Goal: Transaction & Acquisition: Book appointment/travel/reservation

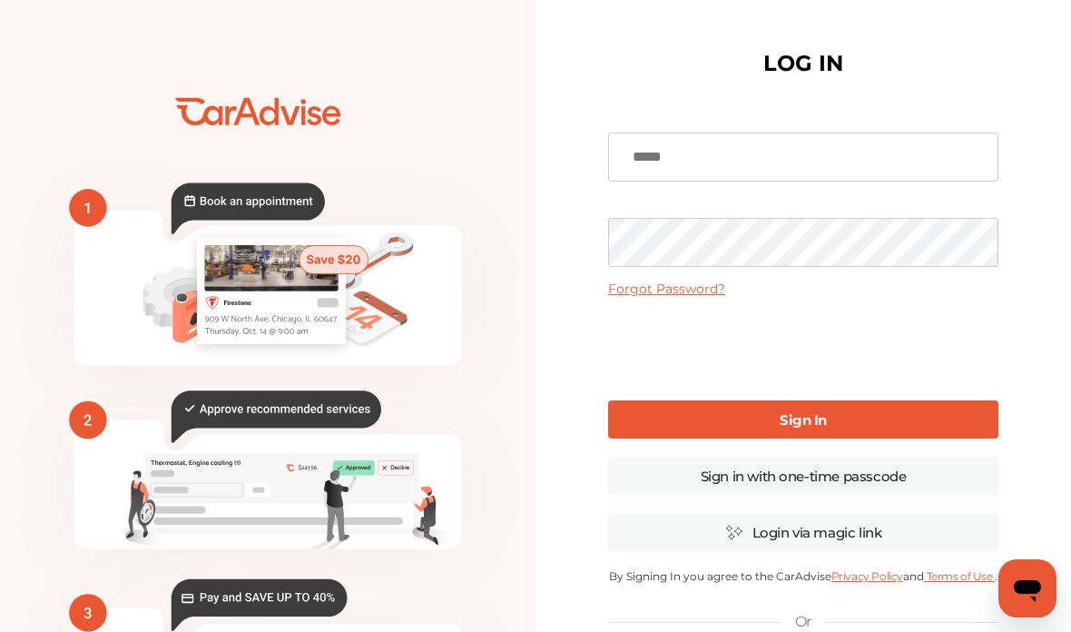
click at [767, 153] on input at bounding box center [803, 157] width 390 height 49
type input "**********"
click at [821, 413] on b "Sign In" at bounding box center [803, 419] width 47 height 17
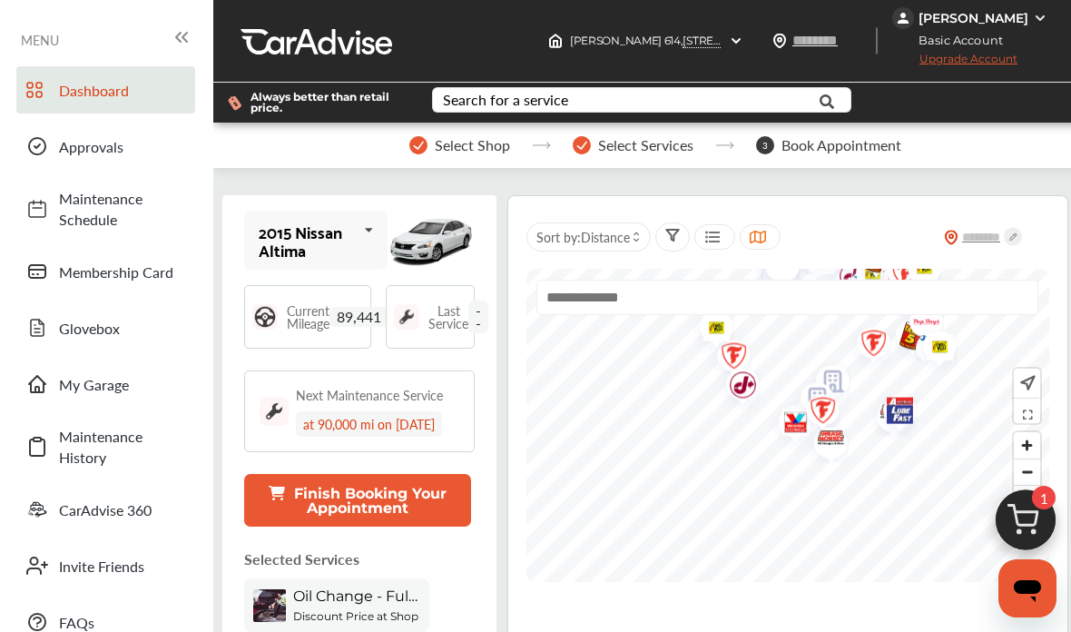
click at [697, 146] on div "Select Services" at bounding box center [654, 145] width 162 height 18
click at [809, 141] on span "Book Appointment" at bounding box center [842, 145] width 120 height 16
click at [661, 151] on span "Select Services" at bounding box center [645, 145] width 95 height 16
click at [723, 104] on input "text" at bounding box center [634, 102] width 400 height 28
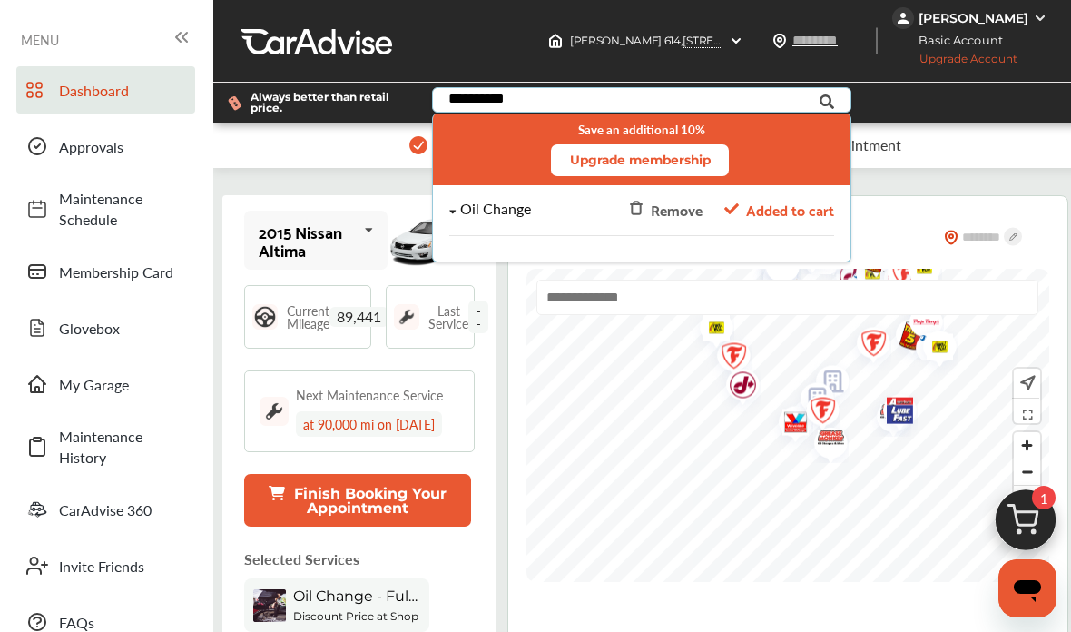
type input "**********"
click at [783, 211] on span "Added to cart" at bounding box center [790, 209] width 88 height 25
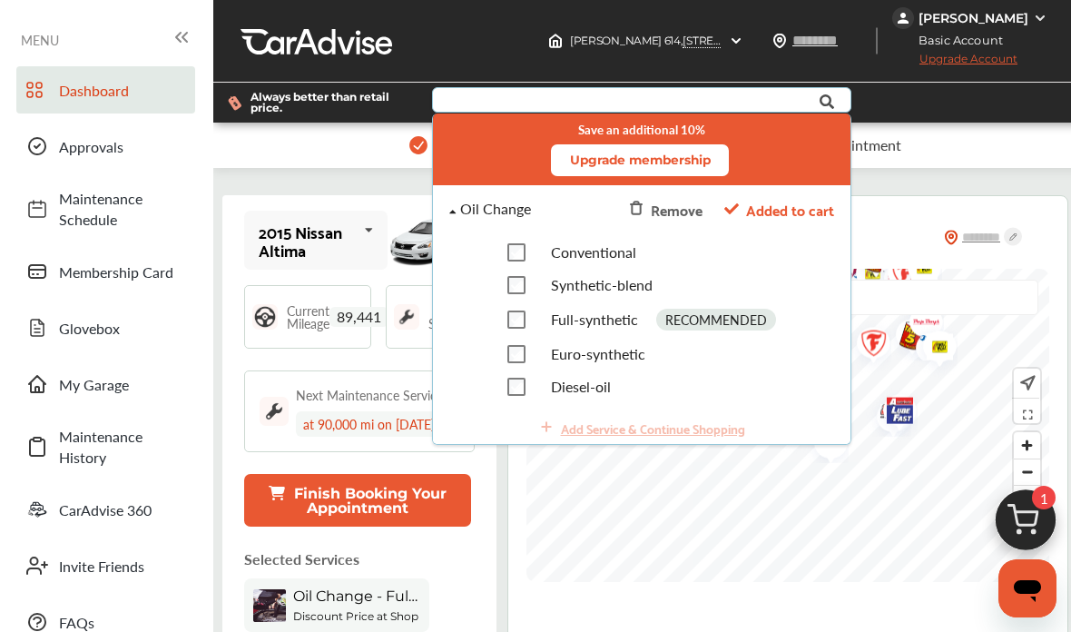
click at [1034, 532] on img at bounding box center [1025, 524] width 87 height 87
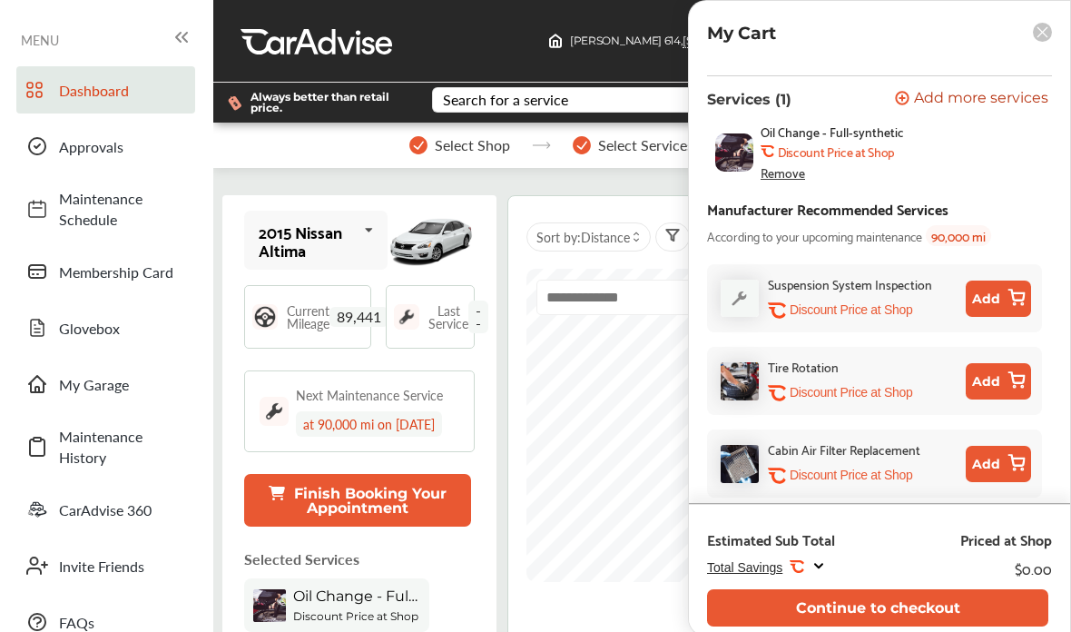
scroll to position [145, 0]
click at [839, 152] on b "Discount Price at Shop" at bounding box center [836, 152] width 116 height 15
click at [865, 149] on b "Discount Price at Shop" at bounding box center [836, 152] width 116 height 15
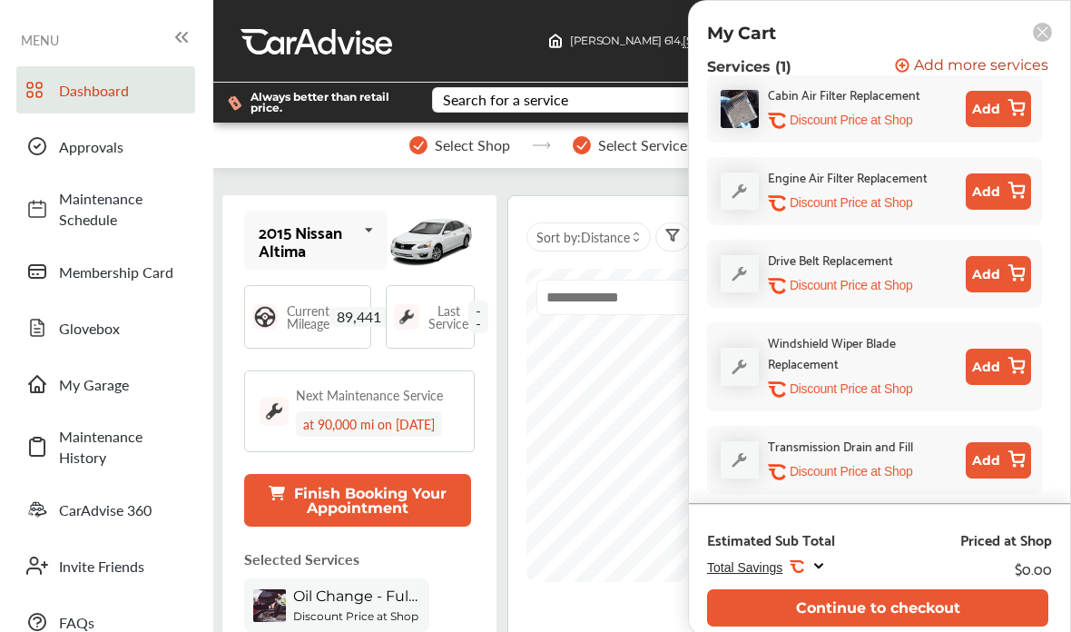
scroll to position [527, 0]
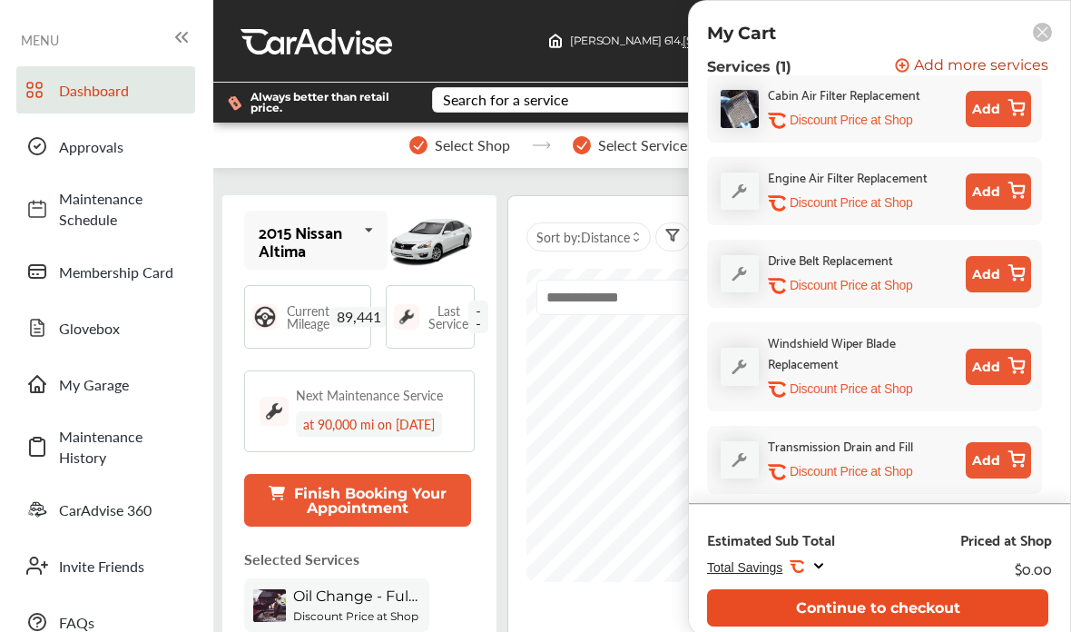
click at [961, 618] on button "Continue to checkout" at bounding box center [877, 607] width 341 height 37
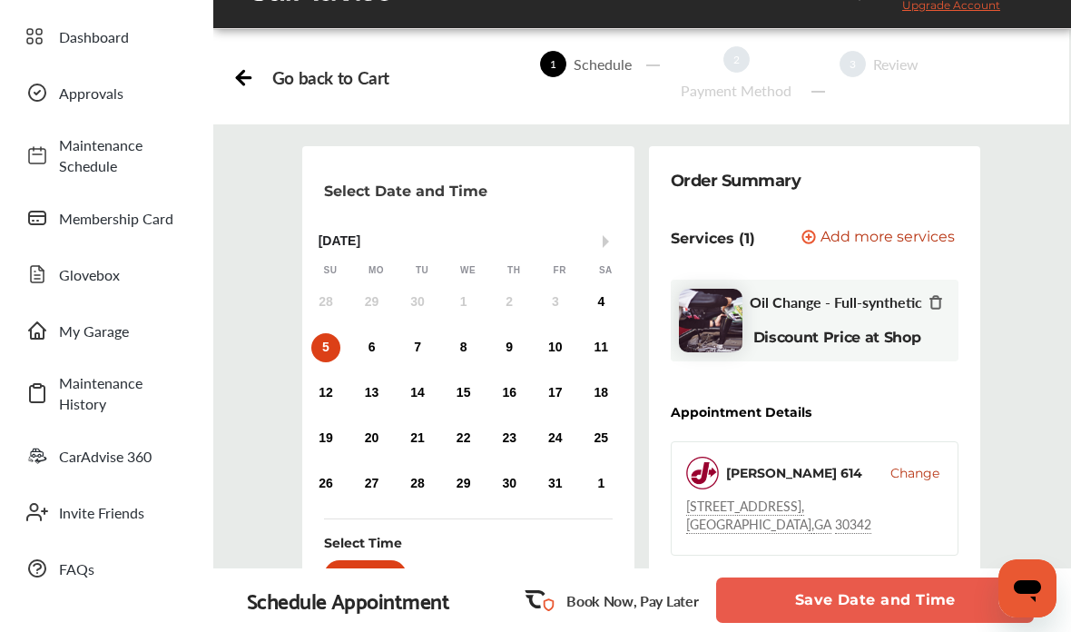
scroll to position [60, 0]
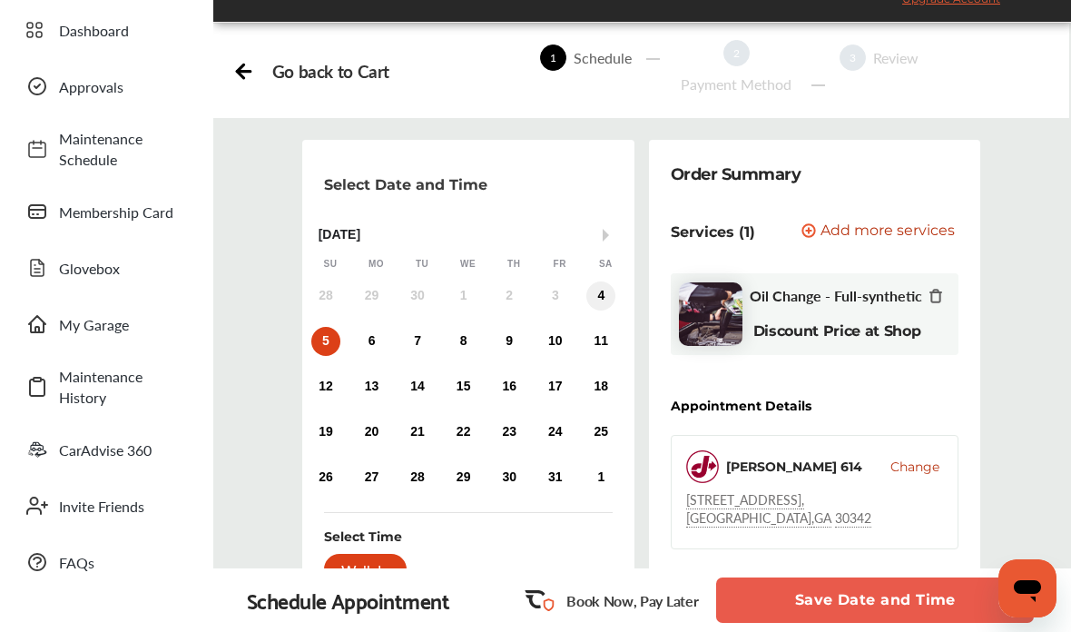
click at [597, 304] on div "4" at bounding box center [601, 295] width 29 height 29
click at [390, 574] on div "Walk In" at bounding box center [365, 569] width 83 height 31
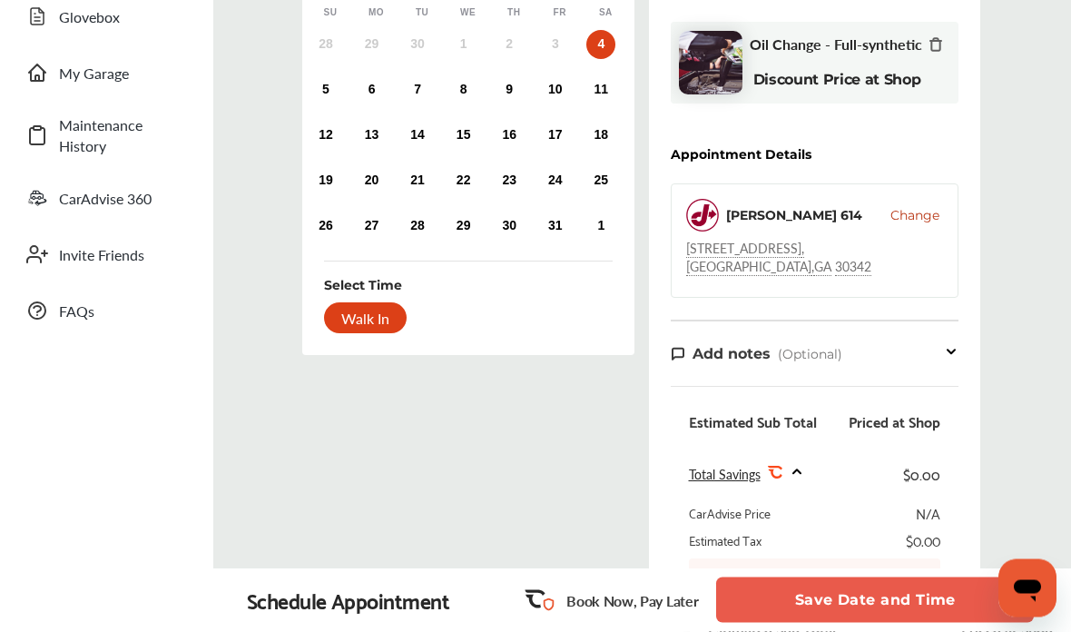
scroll to position [314, 0]
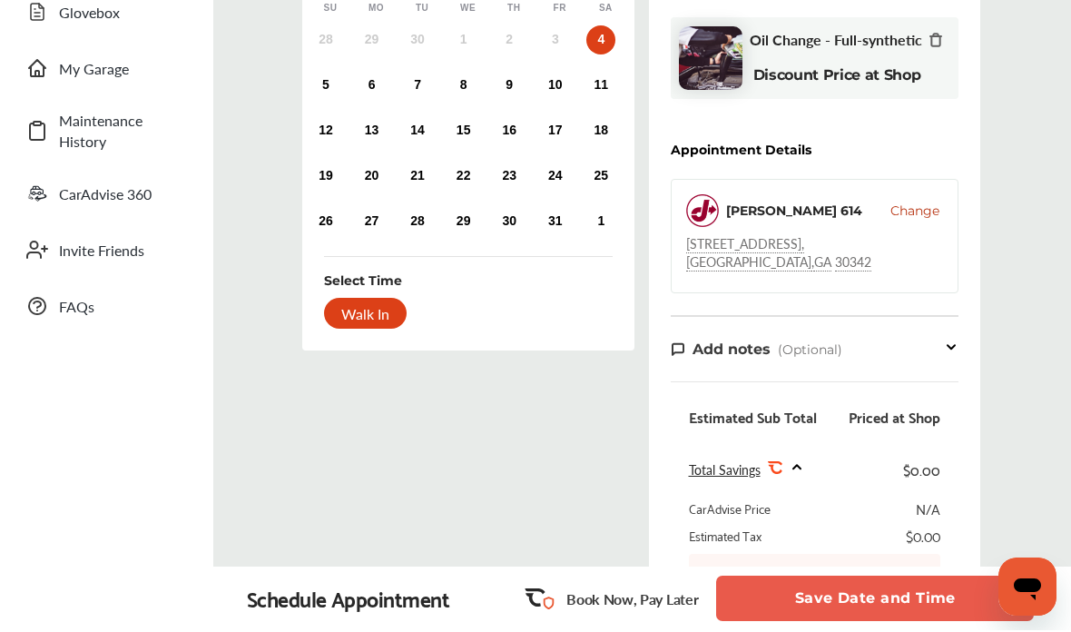
click at [910, 217] on span "Change" at bounding box center [915, 212] width 49 height 18
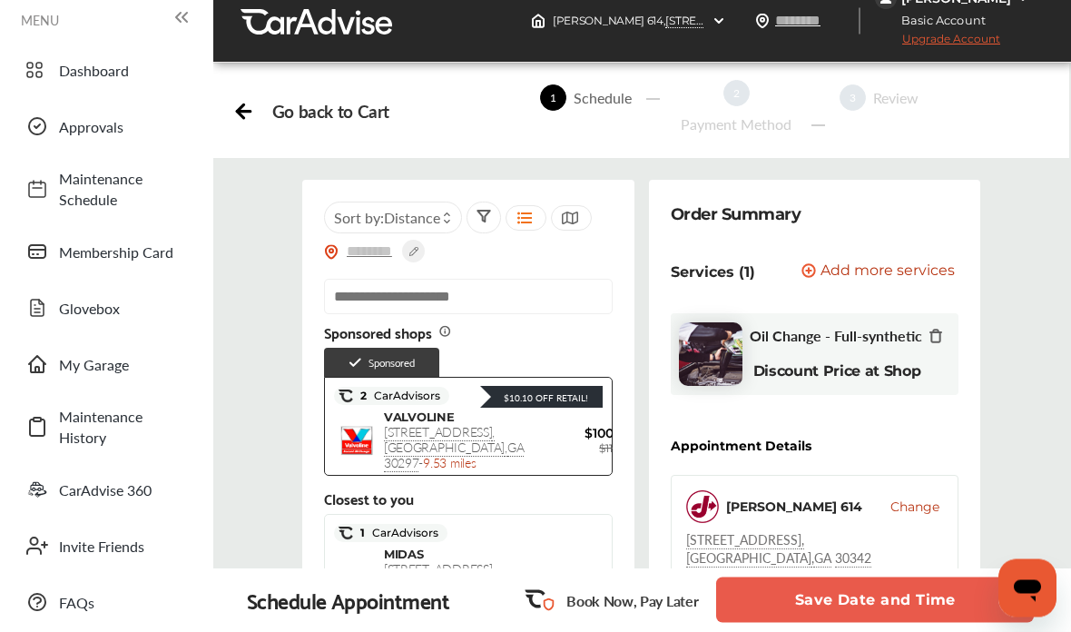
scroll to position [4, 0]
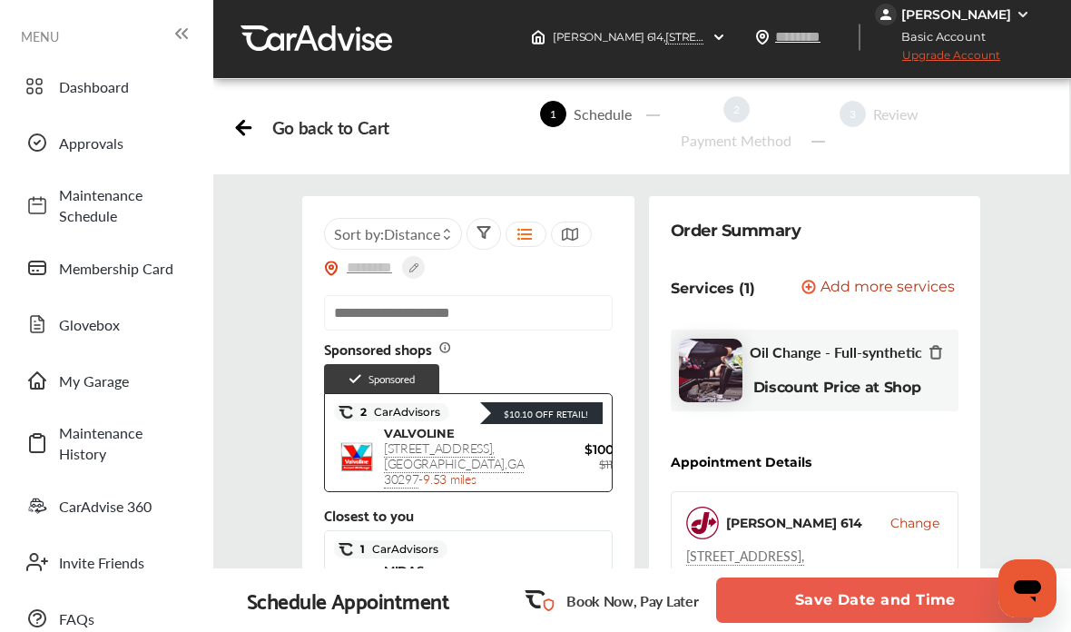
click at [521, 247] on div at bounding box center [526, 234] width 41 height 25
click at [577, 237] on icon at bounding box center [569, 234] width 17 height 15
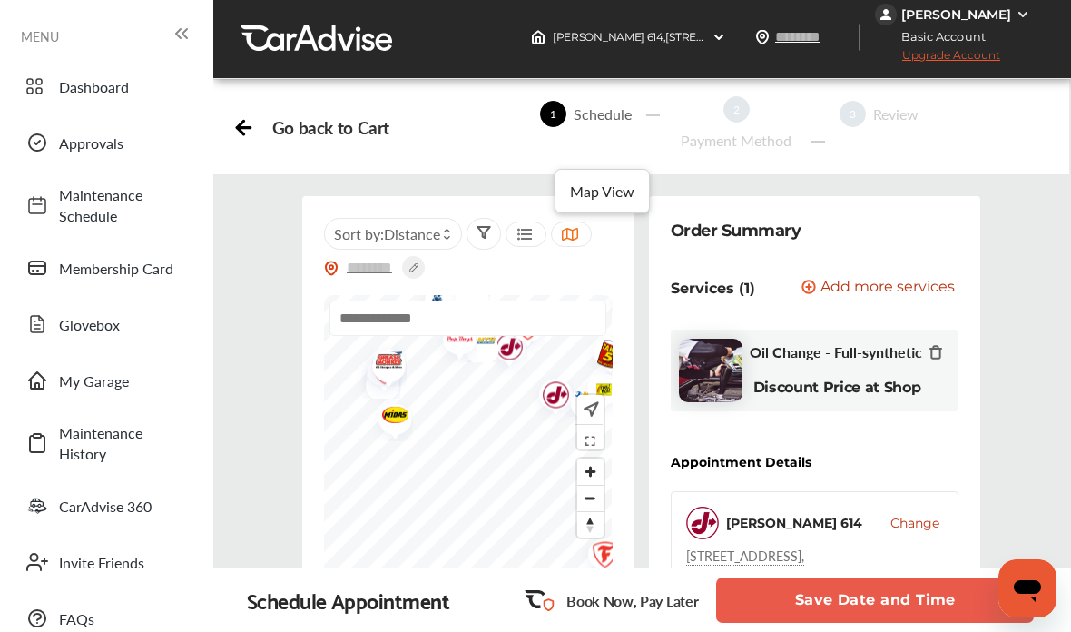
click at [397, 429] on img "Map marker" at bounding box center [389, 417] width 48 height 47
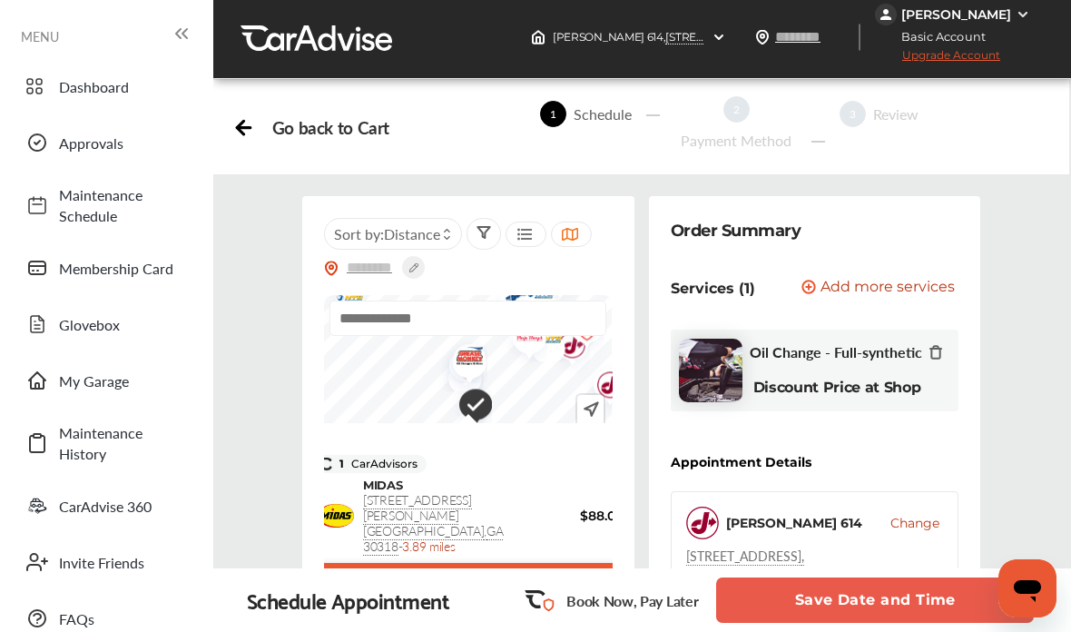
scroll to position [0, 0]
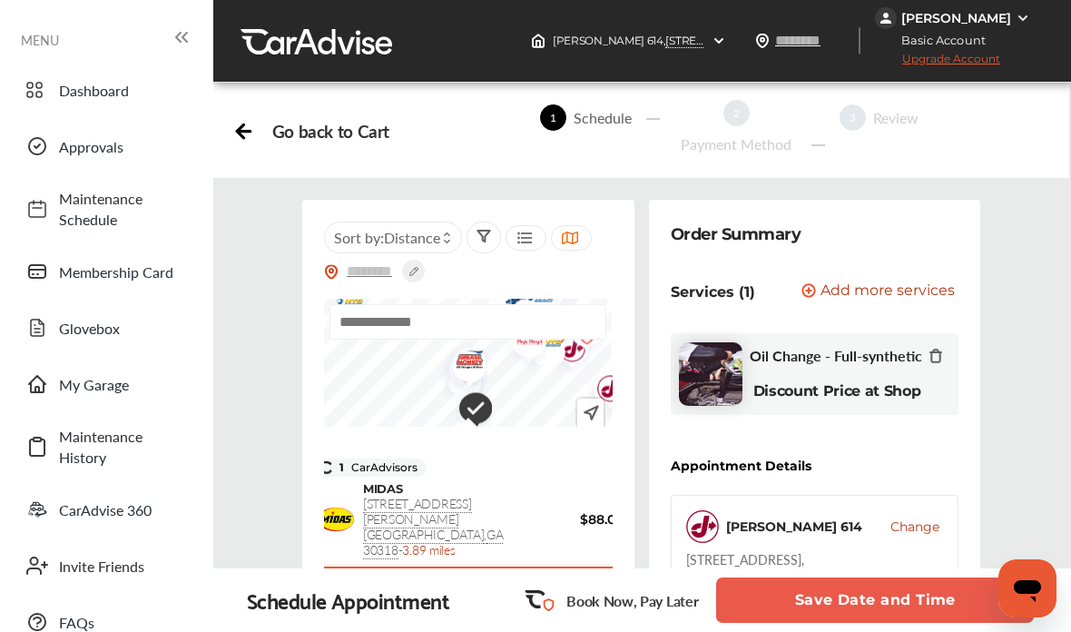
click at [492, 577] on div "Select Shop" at bounding box center [468, 589] width 311 height 45
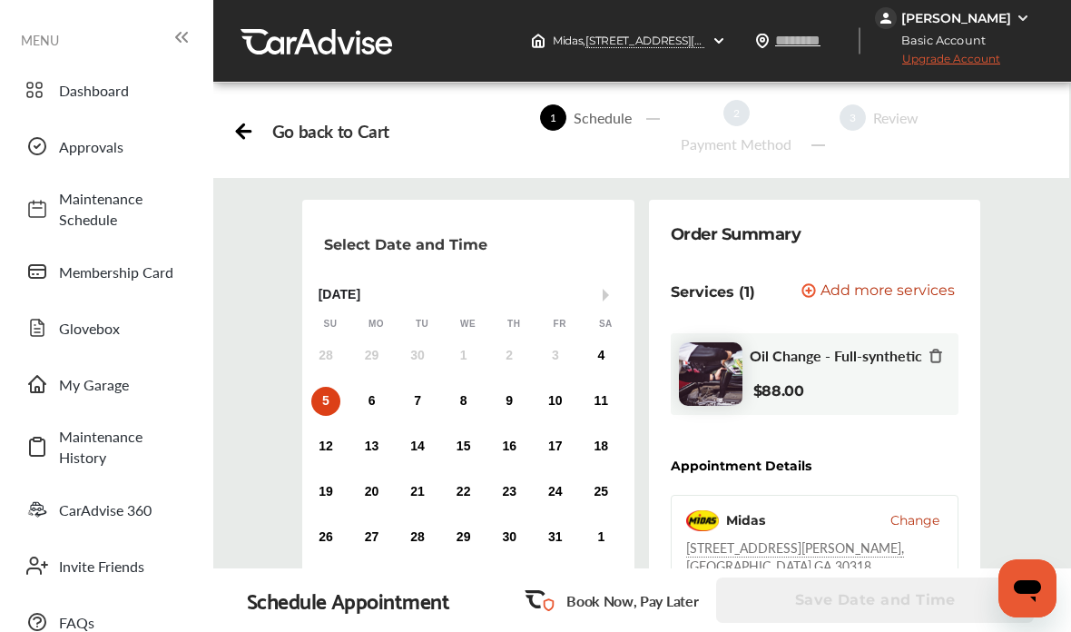
click at [241, 137] on icon at bounding box center [240, 131] width 6 height 14
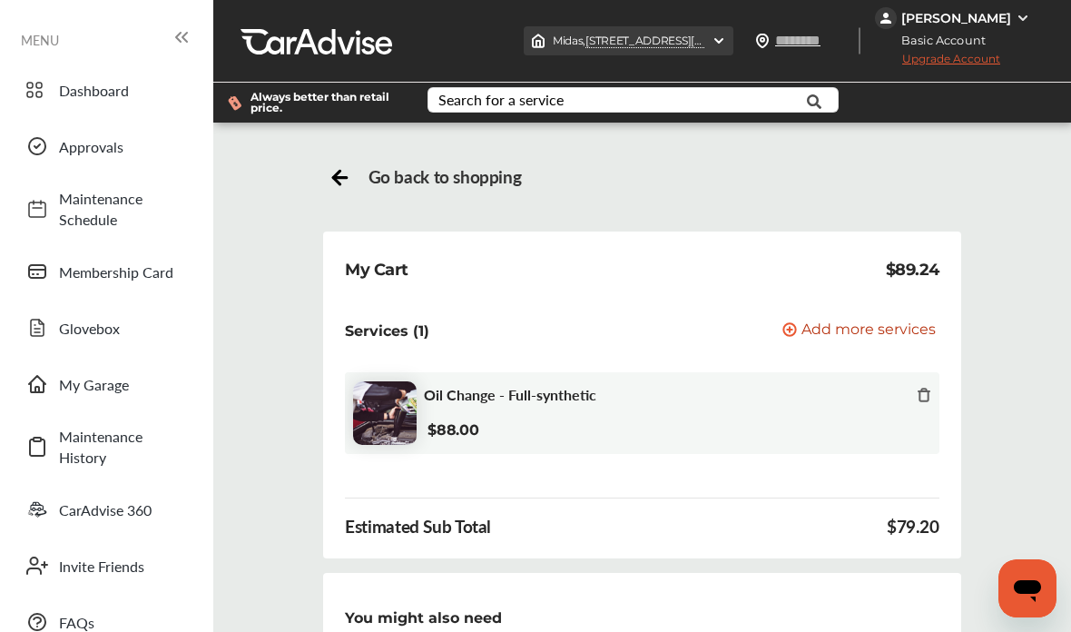
click at [647, 48] on span "Midas , [STREET_ADDRESS]" at bounding box center [753, 41] width 400 height 15
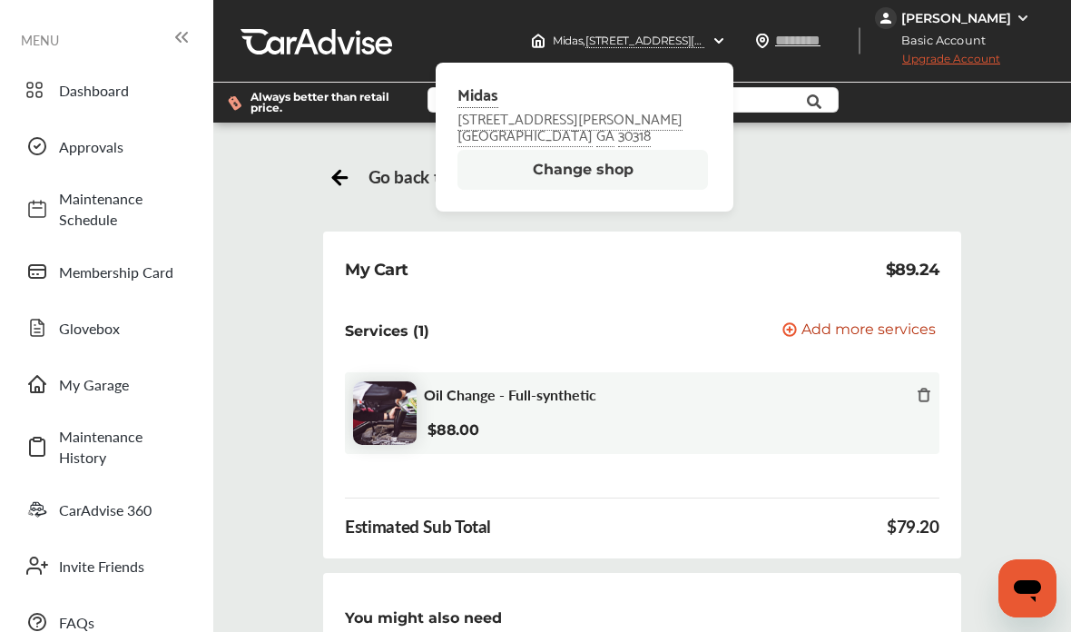
click at [616, 158] on button "Change shop" at bounding box center [583, 170] width 251 height 40
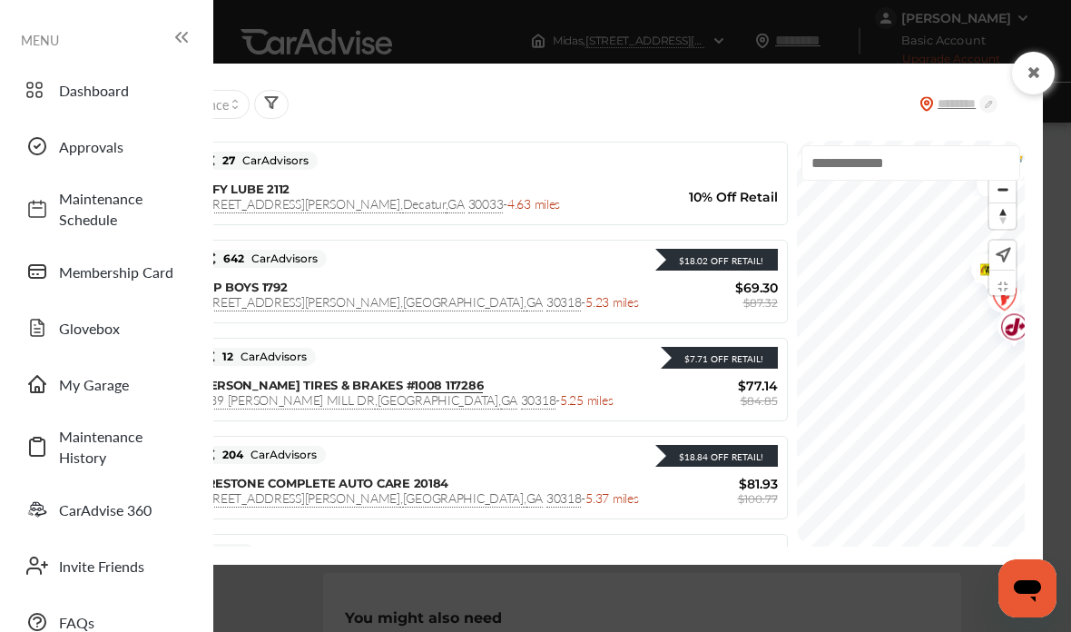
scroll to position [287, 0]
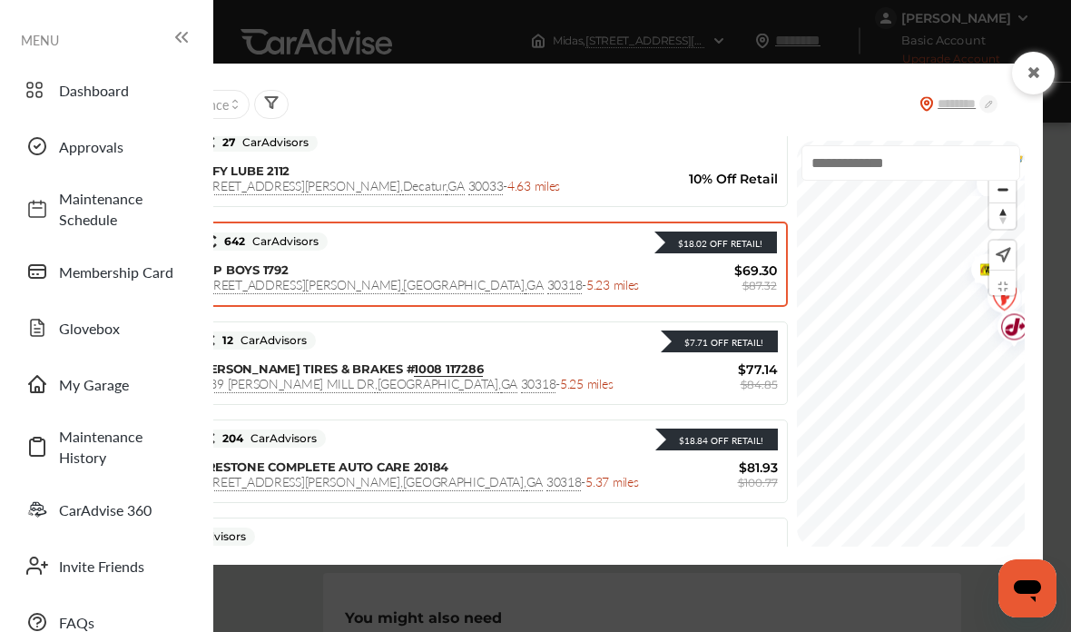
click at [593, 281] on div "PEP BOYS 1792 [STREET_ADDRESS][PERSON_NAME] - 5.23 miles" at bounding box center [432, 277] width 471 height 30
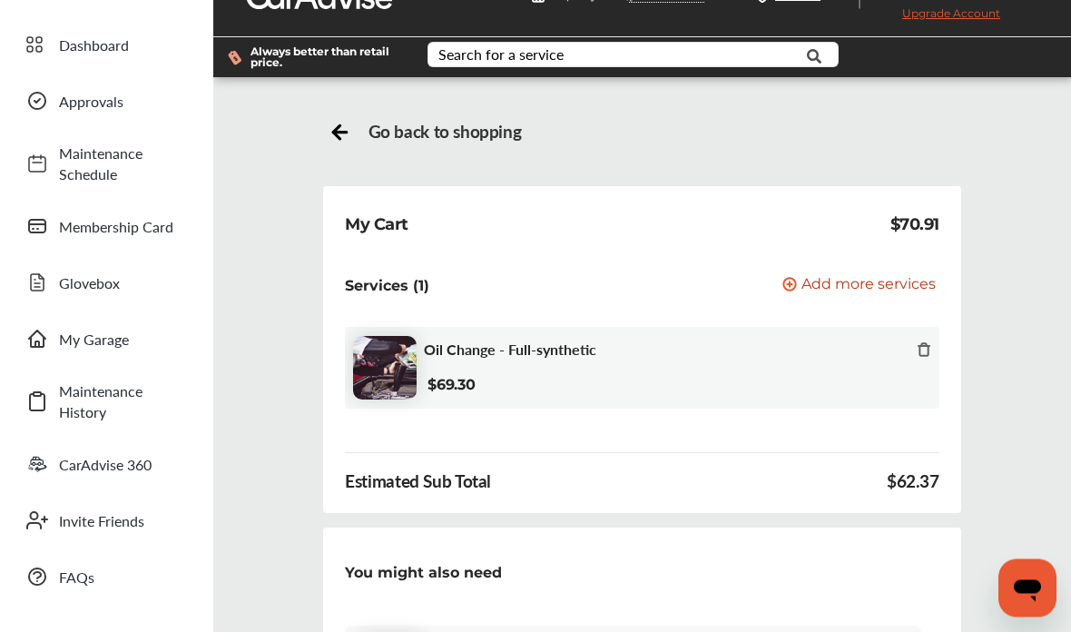
scroll to position [0, 0]
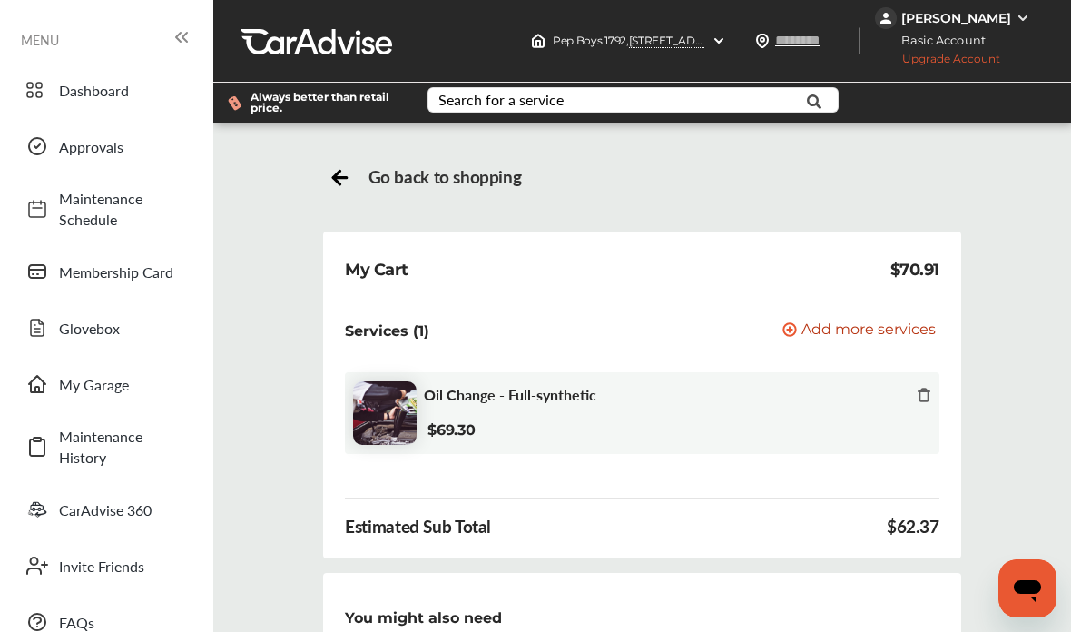
click at [331, 183] on icon at bounding box center [340, 174] width 23 height 23
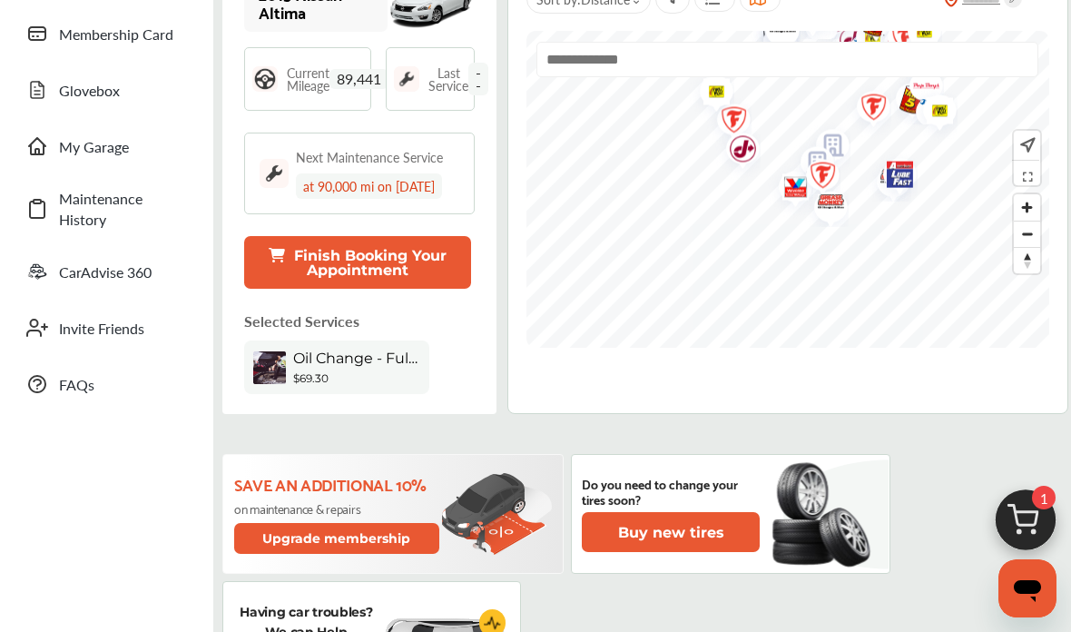
scroll to position [218, 0]
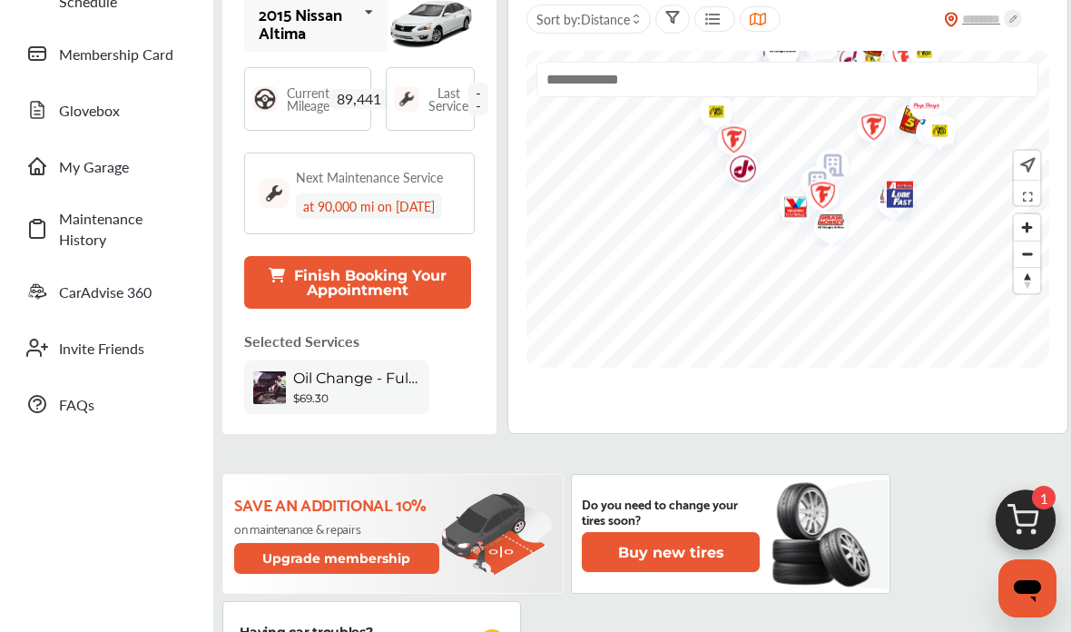
click at [444, 287] on button "Finish Booking Your Appointment" at bounding box center [357, 282] width 227 height 53
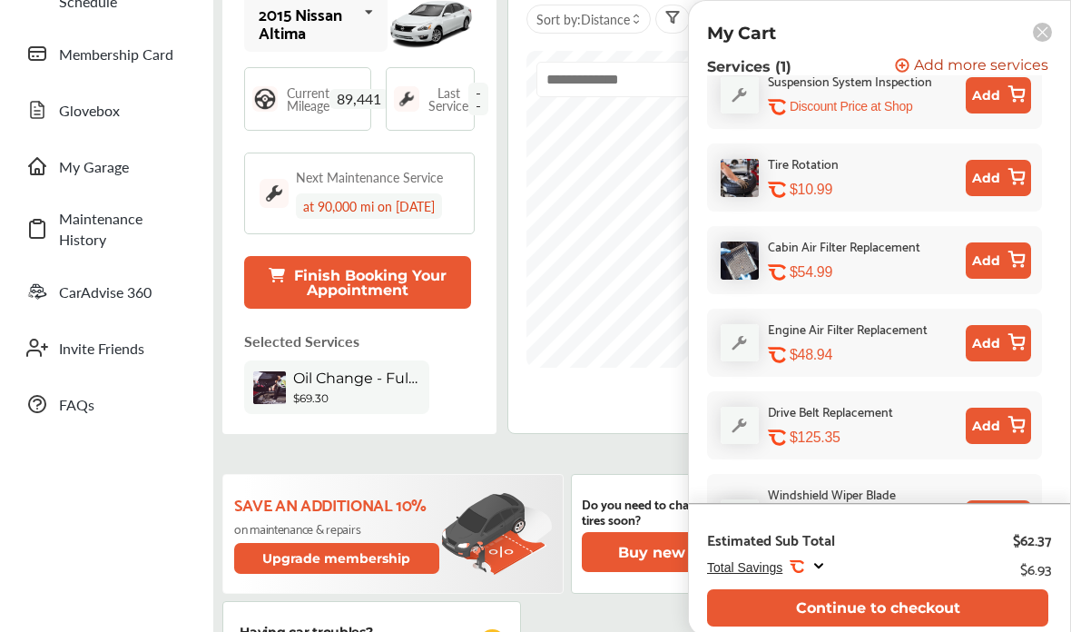
scroll to position [348, 0]
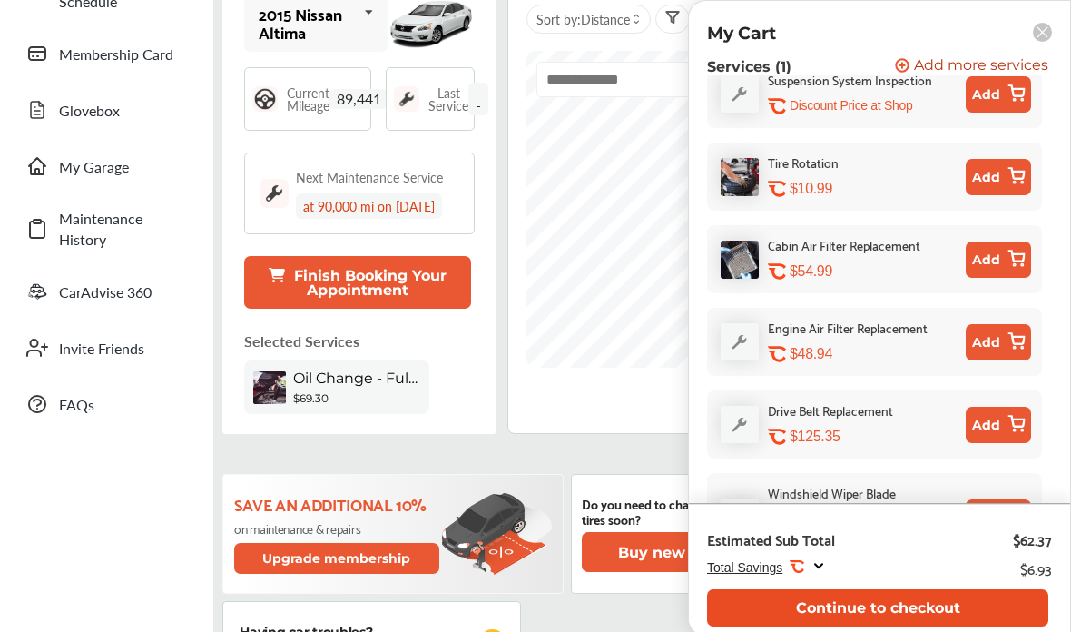
click at [914, 601] on button "Continue to checkout" at bounding box center [877, 607] width 341 height 37
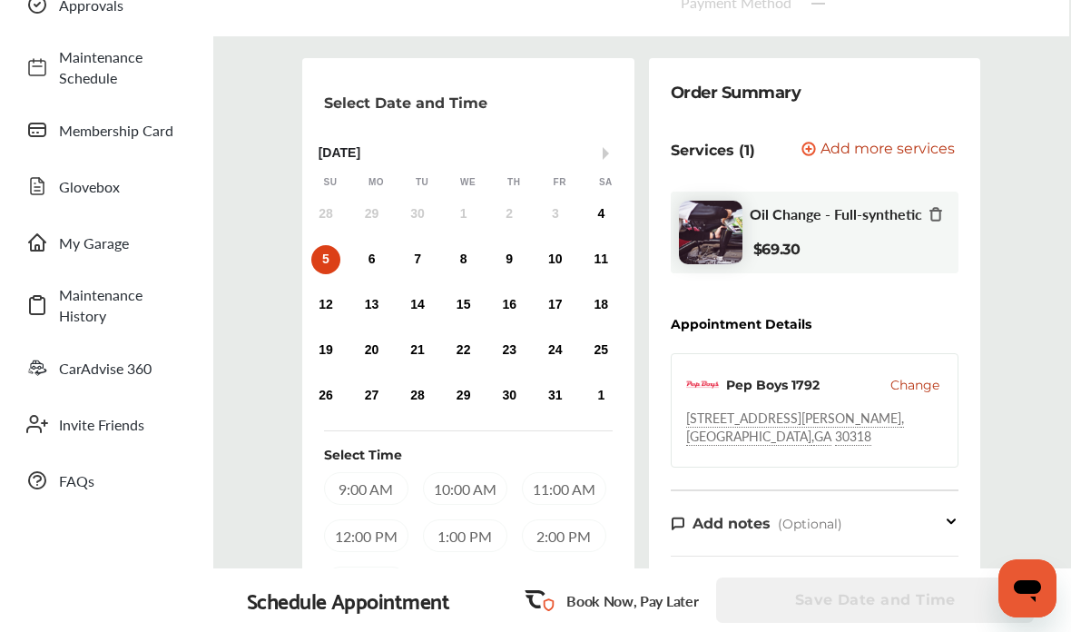
scroll to position [143, 0]
click at [607, 213] on div "4" at bounding box center [601, 213] width 29 height 29
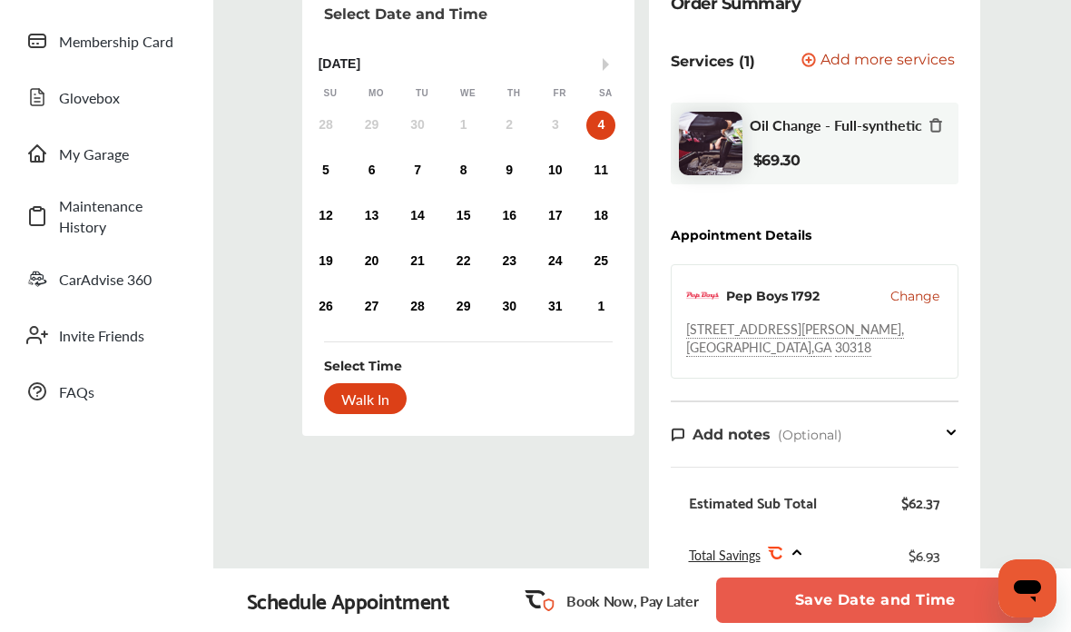
scroll to position [248, 0]
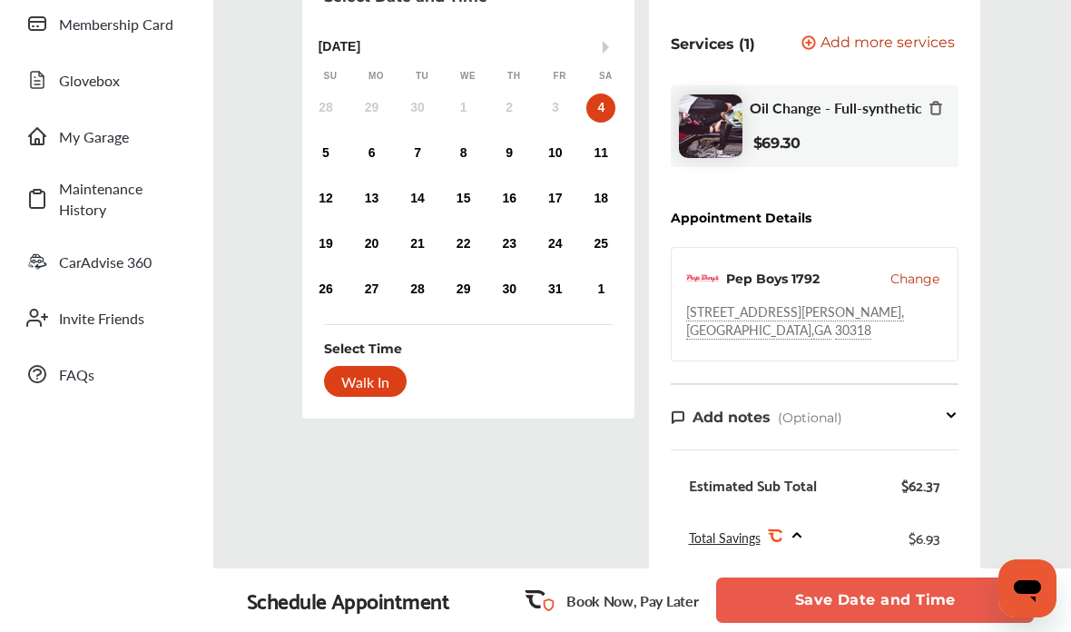
click at [358, 397] on div "Walk In" at bounding box center [365, 381] width 83 height 31
click at [368, 375] on div "Walk In" at bounding box center [365, 381] width 83 height 31
click at [380, 378] on div "Walk In" at bounding box center [365, 381] width 83 height 31
click at [384, 377] on div "Walk In" at bounding box center [365, 381] width 83 height 31
click at [377, 377] on div "Walk In" at bounding box center [365, 381] width 83 height 31
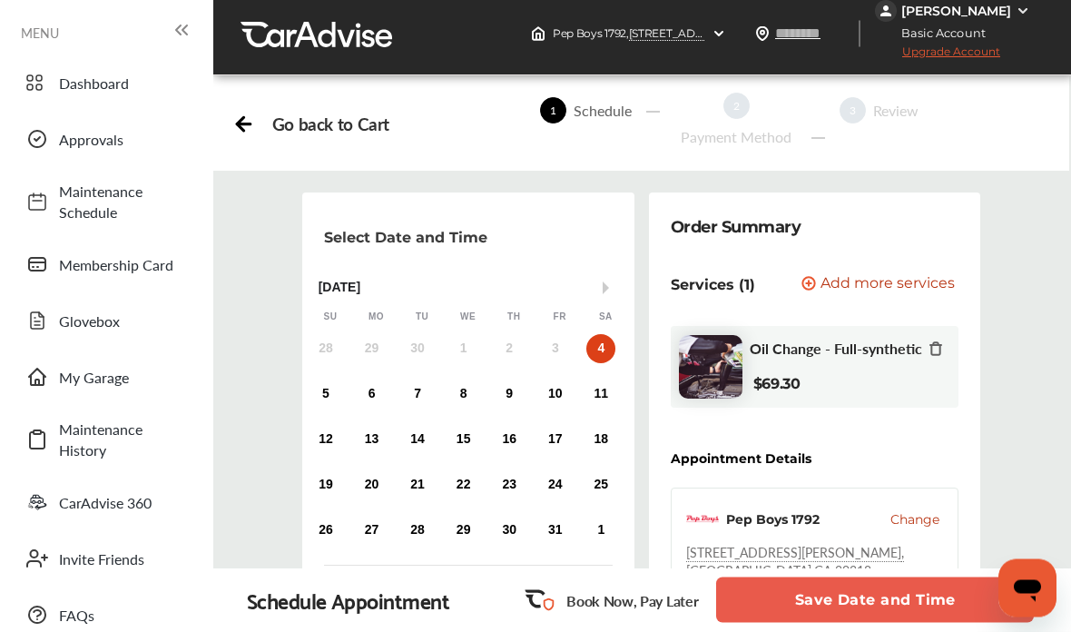
scroll to position [0, 0]
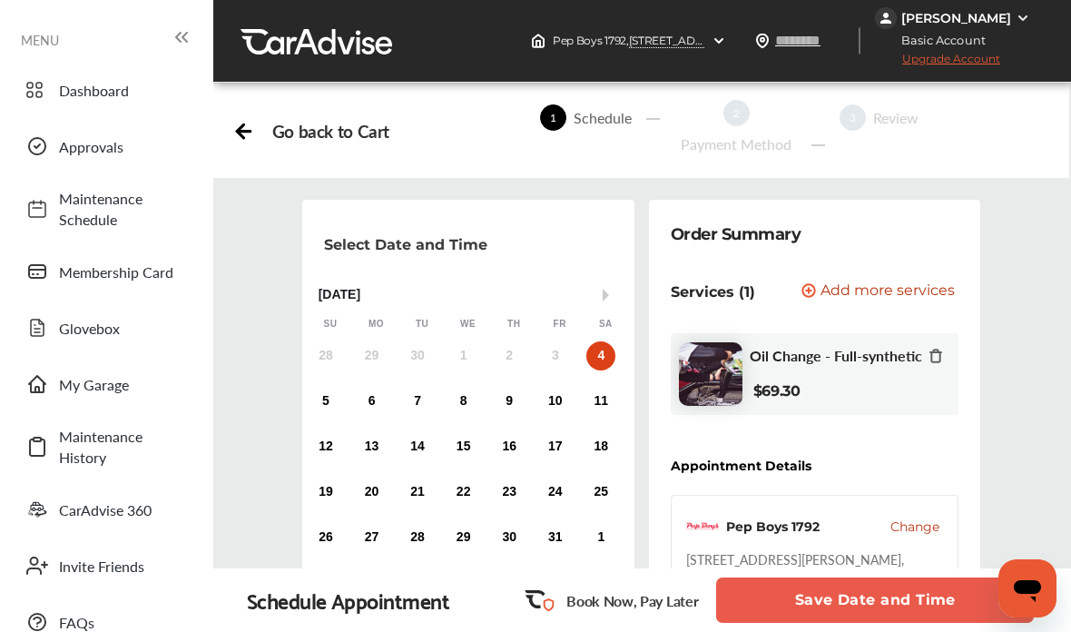
click at [583, 137] on div "1 Schedule" at bounding box center [590, 131] width 147 height 76
click at [336, 142] on div "Go back to Cart" at bounding box center [330, 131] width 117 height 21
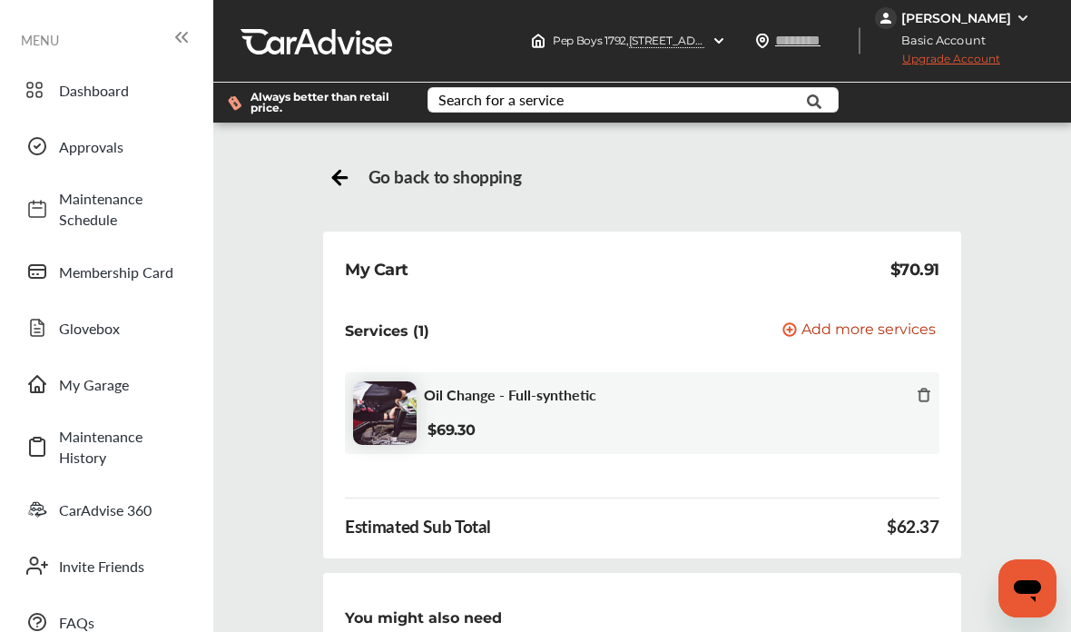
click at [470, 185] on span "Go back to shopping" at bounding box center [445, 176] width 153 height 21
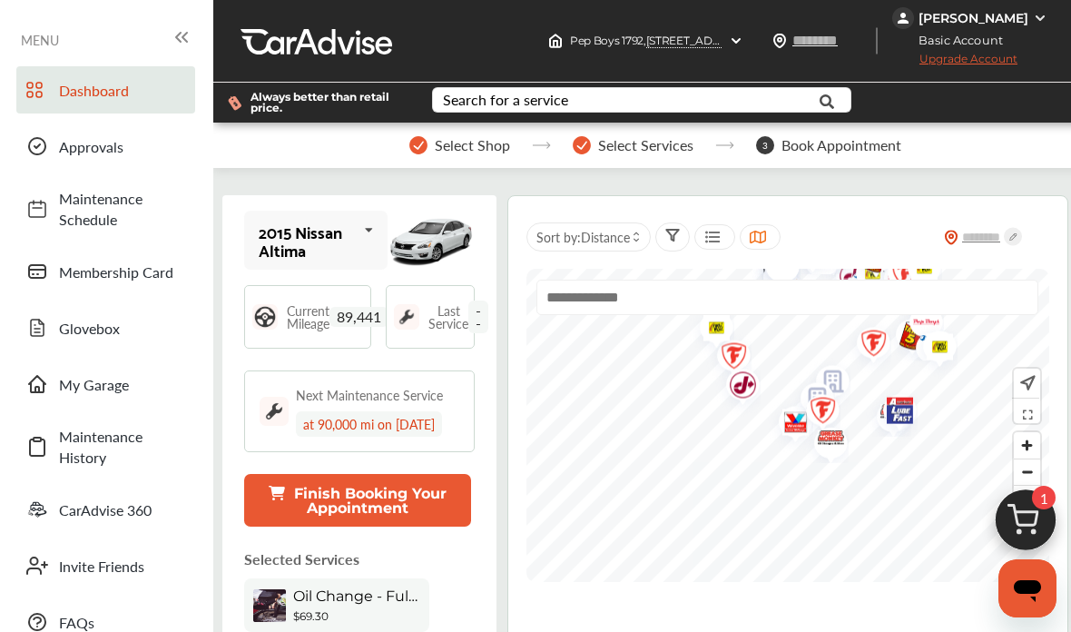
click at [469, 149] on span "Select Shop" at bounding box center [472, 145] width 75 height 16
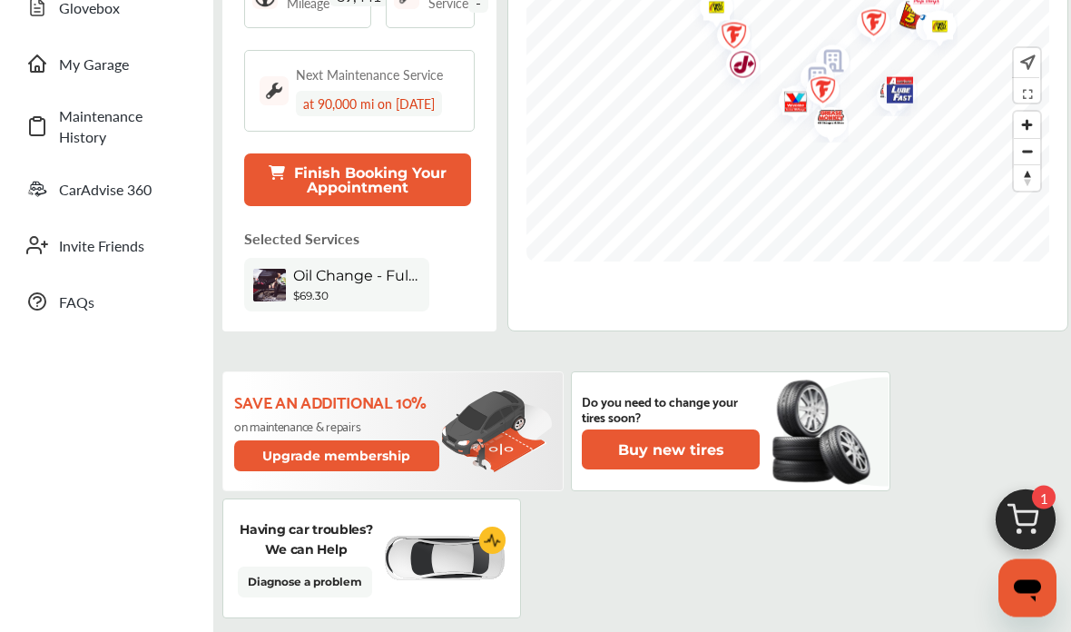
scroll to position [314, 0]
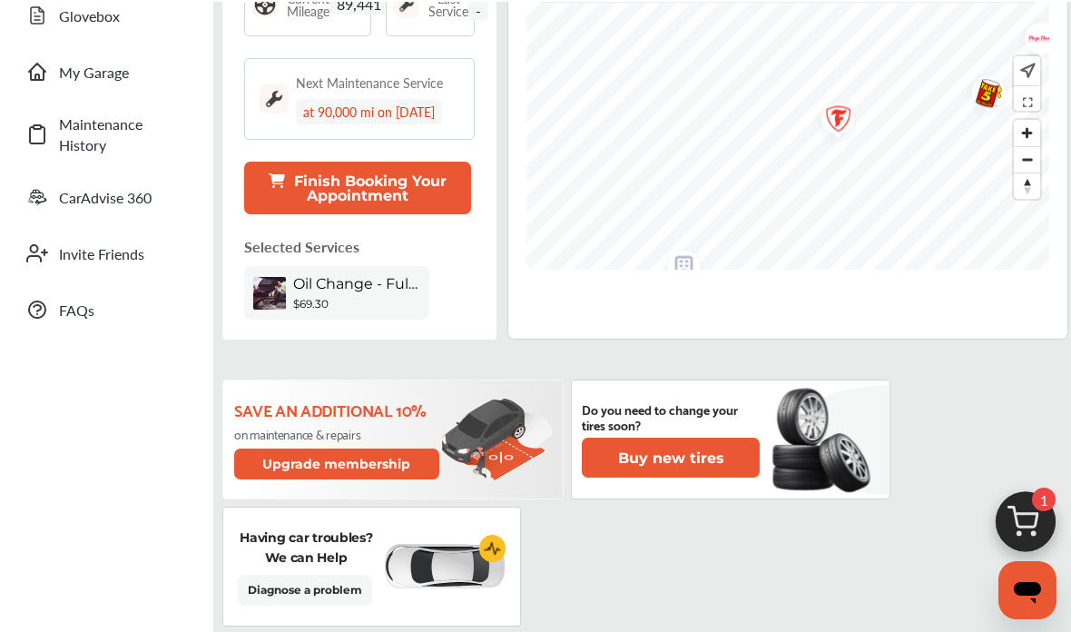
click at [835, 123] on img "Map marker" at bounding box center [832, 120] width 48 height 57
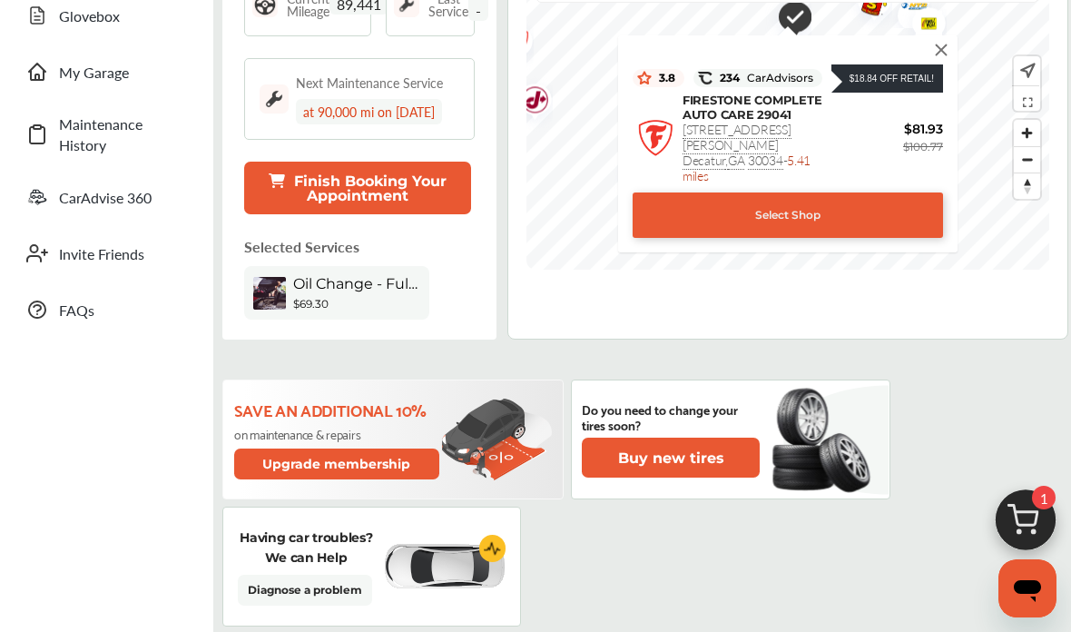
click at [941, 59] on img at bounding box center [942, 50] width 20 height 20
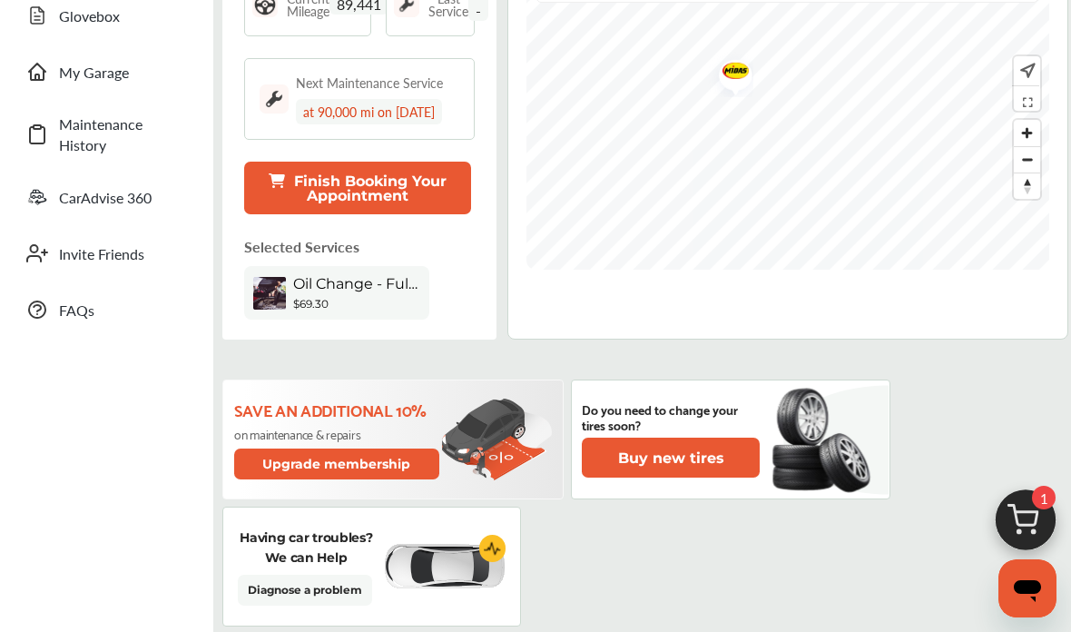
click at [734, 74] on img "Map marker" at bounding box center [730, 73] width 48 height 47
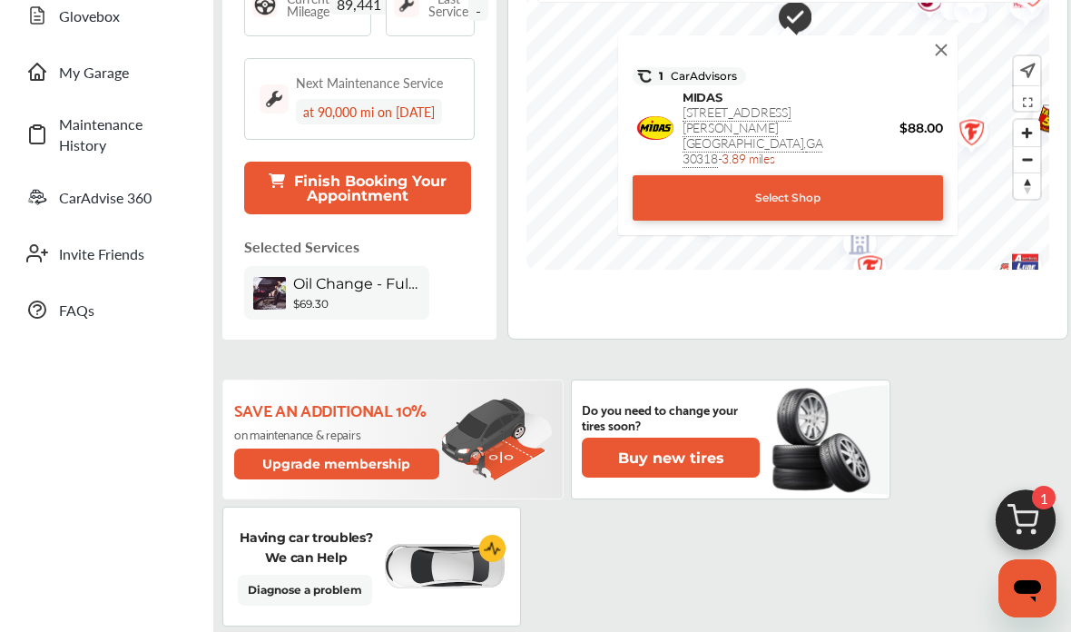
click at [868, 192] on div "Select Shop" at bounding box center [788, 197] width 311 height 45
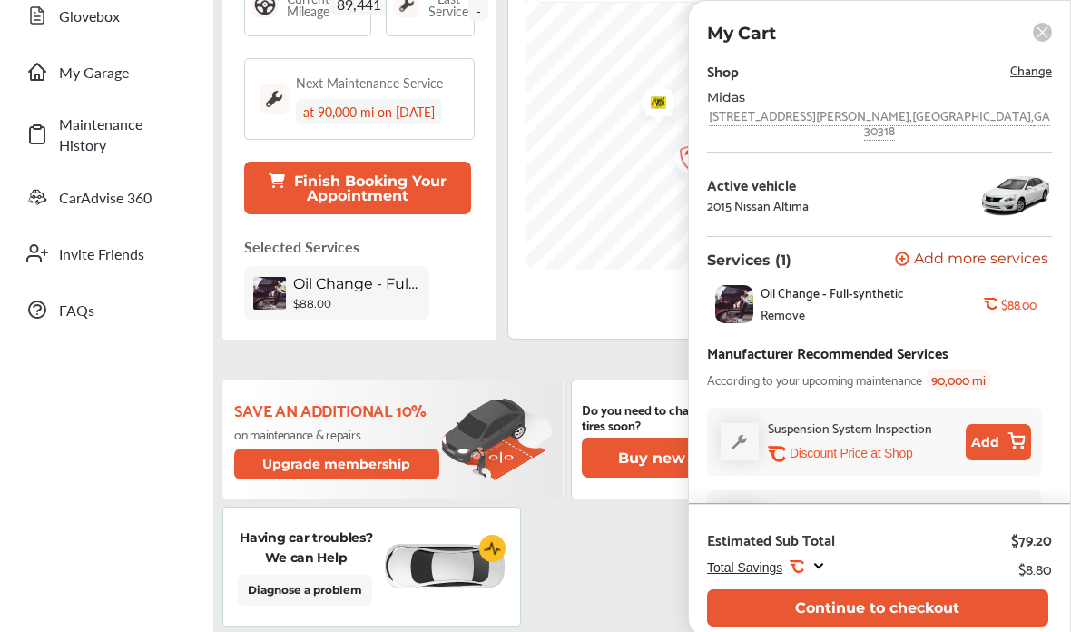
scroll to position [0, 0]
